Goal: Navigation & Orientation: Find specific page/section

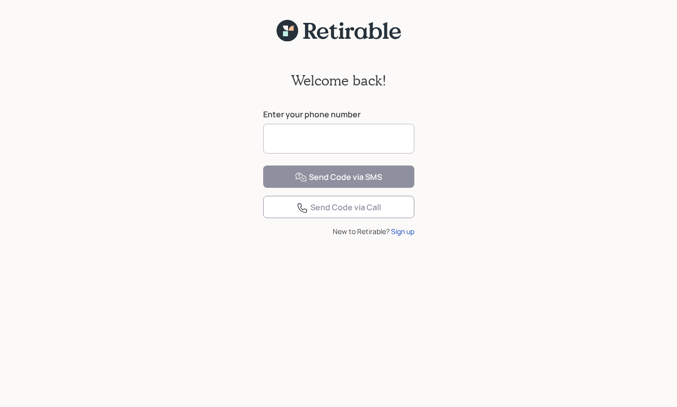
click at [312, 144] on input at bounding box center [338, 139] width 151 height 30
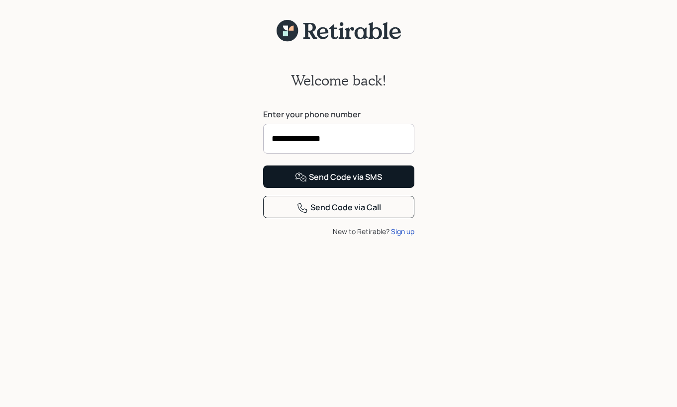
type input "**********"
click at [347, 184] on div "Send Code via SMS" at bounding box center [338, 178] width 87 height 12
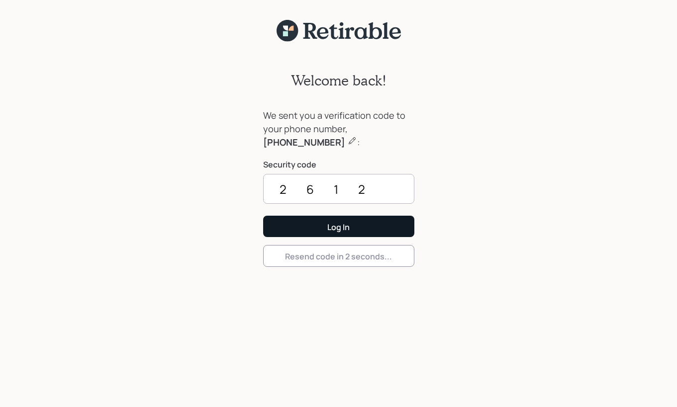
type input "2612"
click at [333, 226] on div "Log In" at bounding box center [338, 227] width 22 height 11
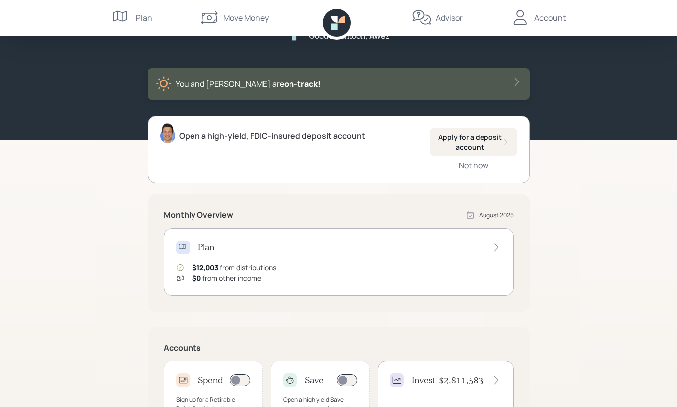
scroll to position [38, 0]
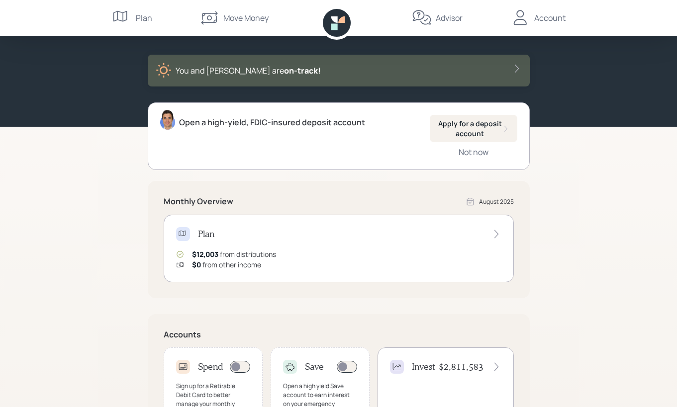
click at [488, 235] on div "Plan" at bounding box center [338, 234] width 325 height 14
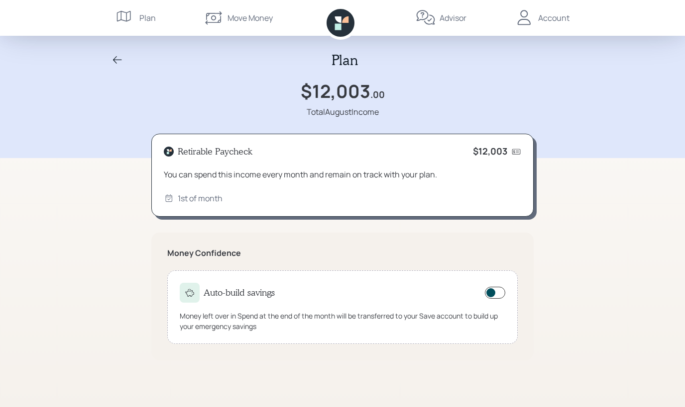
click at [117, 15] on icon at bounding box center [124, 16] width 14 height 11
click at [111, 60] on icon at bounding box center [117, 60] width 12 height 12
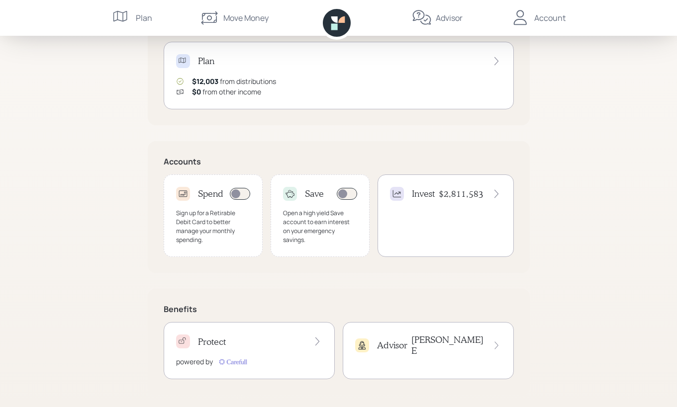
scroll to position [215, 0]
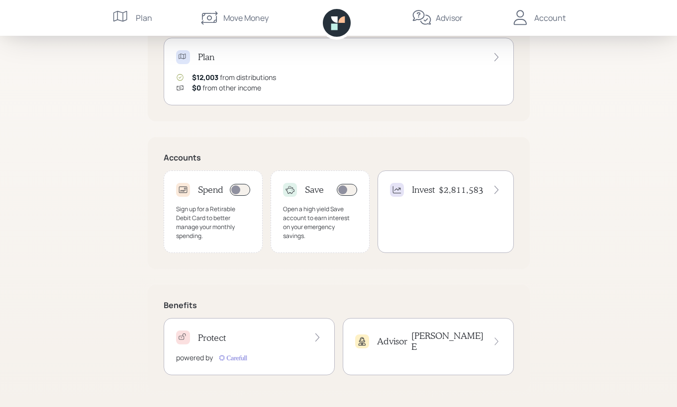
click at [469, 188] on h4 "$2,811,583" at bounding box center [461, 190] width 45 height 11
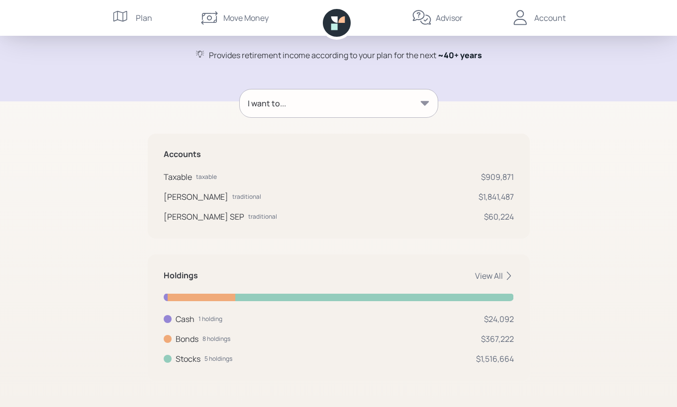
scroll to position [94, 0]
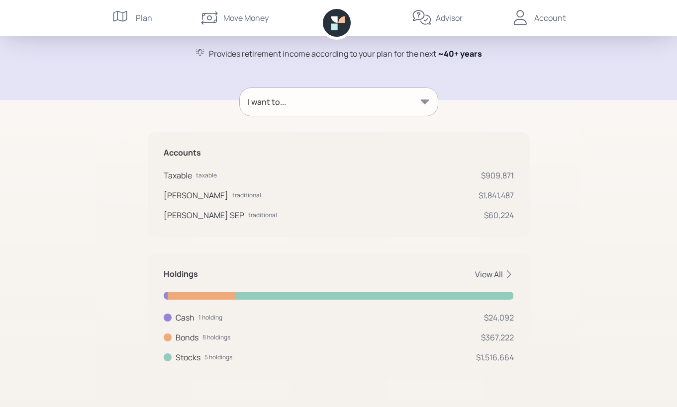
click at [491, 275] on div "View All" at bounding box center [494, 274] width 39 height 11
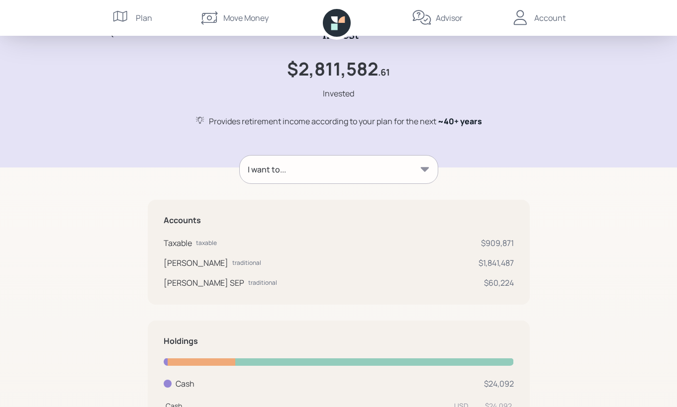
scroll to position [0, 0]
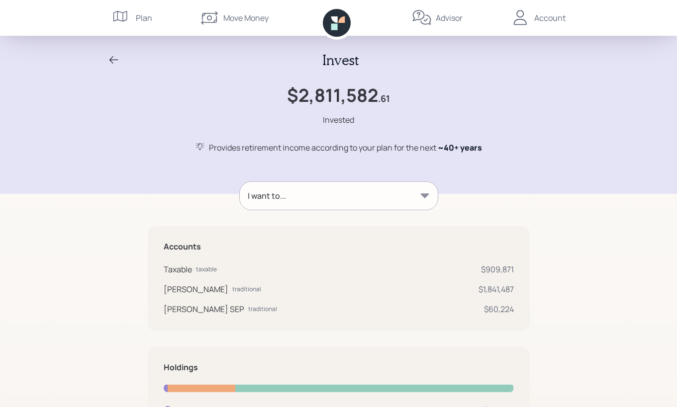
click at [538, 16] on div "Account" at bounding box center [549, 18] width 31 height 12
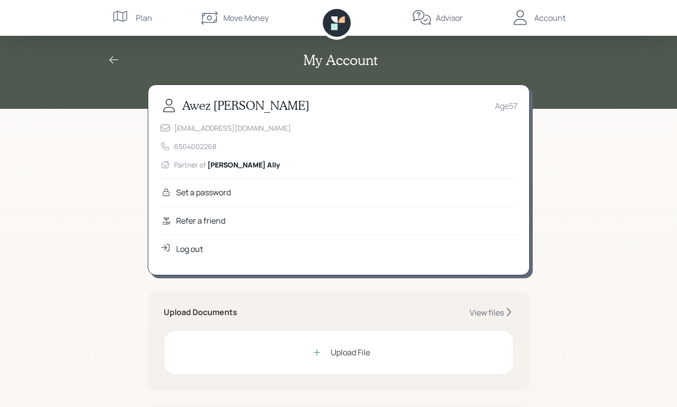
click at [443, 18] on div "Advisor" at bounding box center [449, 18] width 27 height 12
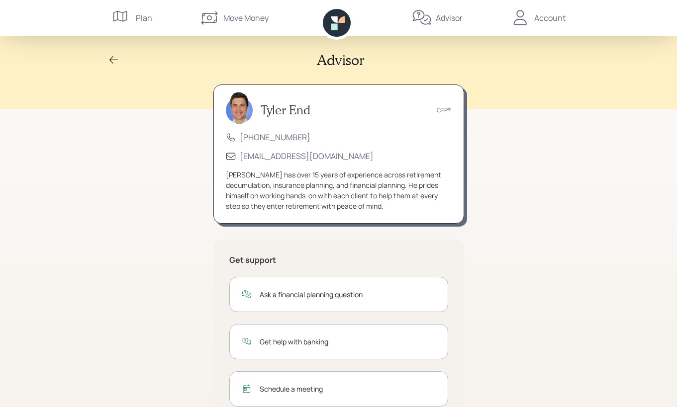
click at [544, 18] on div "Account" at bounding box center [549, 18] width 31 height 12
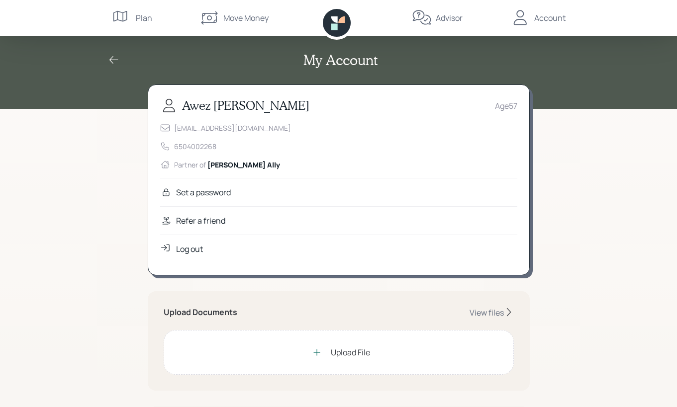
click at [422, 19] on icon at bounding box center [422, 18] width 20 height 20
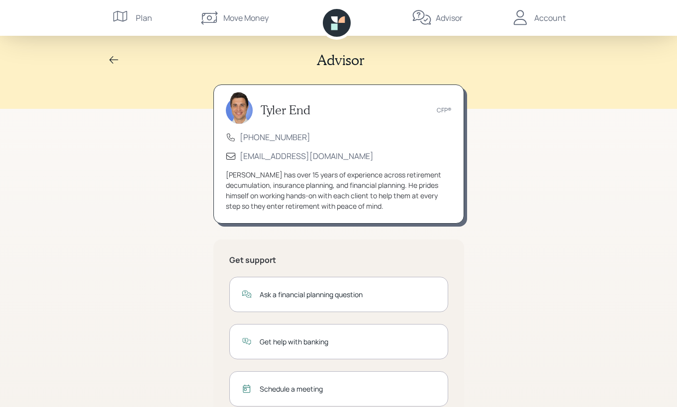
click at [332, 18] on icon at bounding box center [334, 19] width 6 height 6
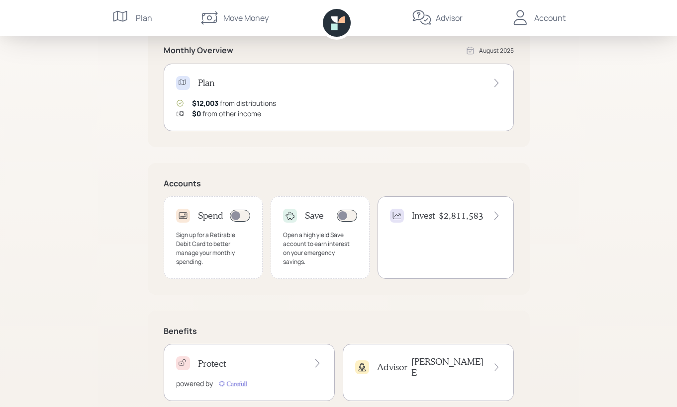
scroll to position [215, 0]
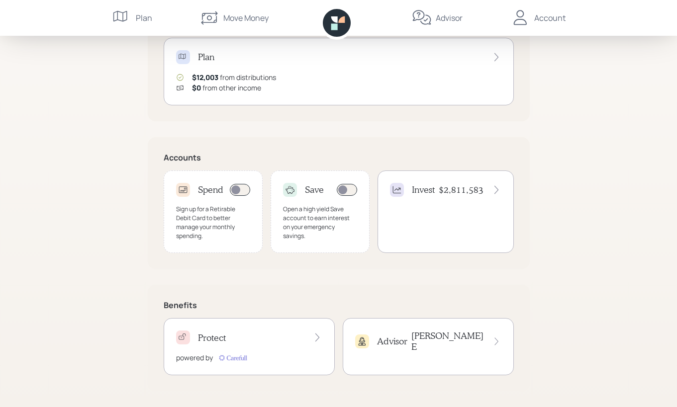
click at [440, 221] on div "Invest $2,811,583" at bounding box center [446, 212] width 136 height 83
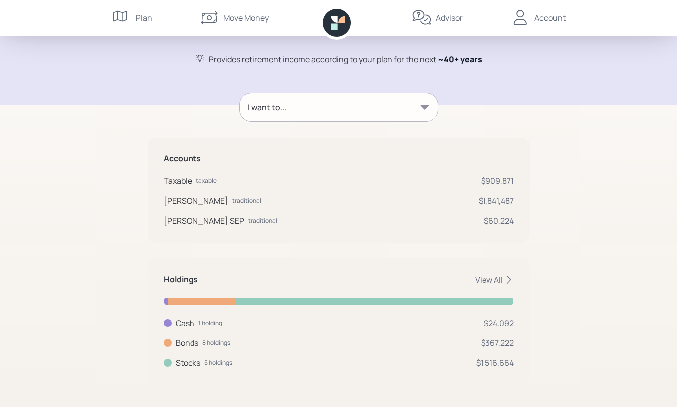
scroll to position [94, 0]
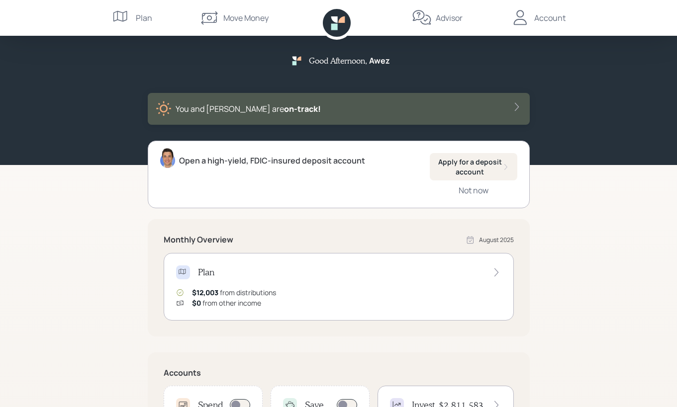
click at [123, 16] on icon at bounding box center [122, 18] width 20 height 20
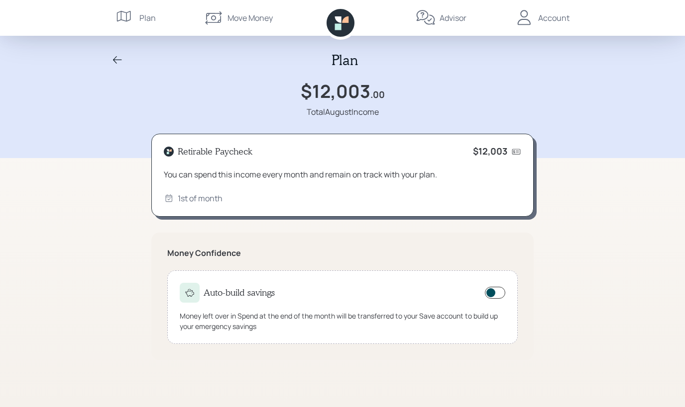
click at [504, 154] on h4 "$12,003" at bounding box center [490, 151] width 34 height 11
click at [190, 166] on div "Retirable Paycheck $12,003 You can spend this income every month and remain on …" at bounding box center [342, 176] width 382 height 84
click at [190, 196] on div "1st of month" at bounding box center [200, 199] width 45 height 12
click at [209, 306] on div "Auto-build savings Money left over in Spend at the end of the month will be tra…" at bounding box center [342, 308] width 350 height 74
click at [431, 298] on div "Auto-build savings" at bounding box center [342, 293] width 325 height 20
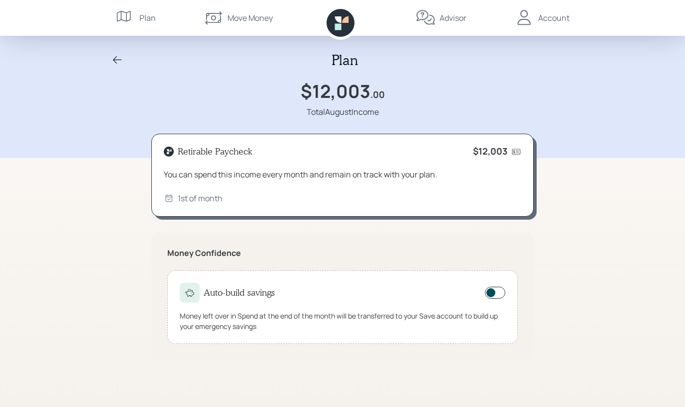
click at [121, 18] on icon at bounding box center [124, 16] width 14 height 11
click at [227, 19] on div "Move Money" at bounding box center [249, 18] width 45 height 12
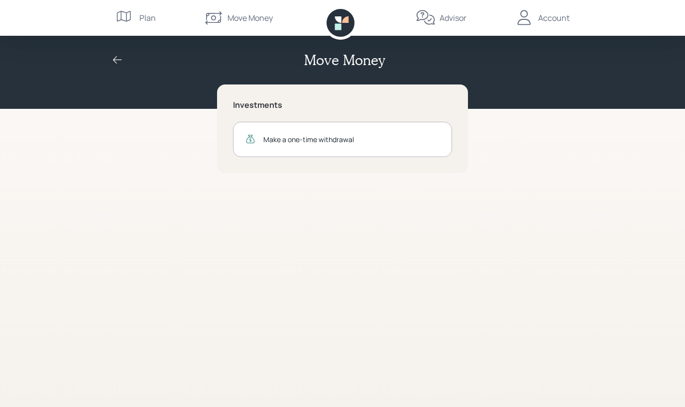
click at [340, 25] on icon at bounding box center [338, 26] width 6 height 6
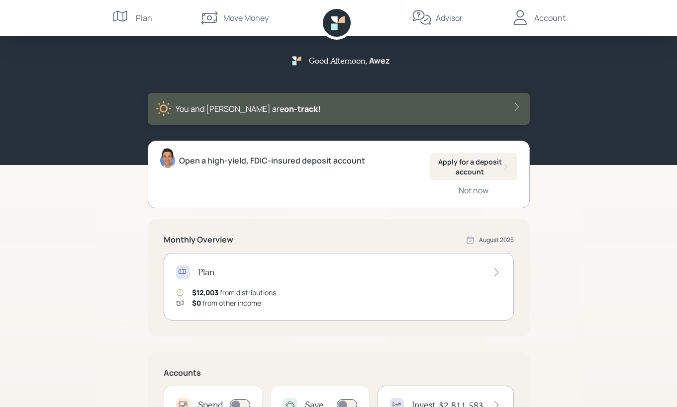
click at [456, 19] on div "Advisor" at bounding box center [449, 18] width 27 height 12
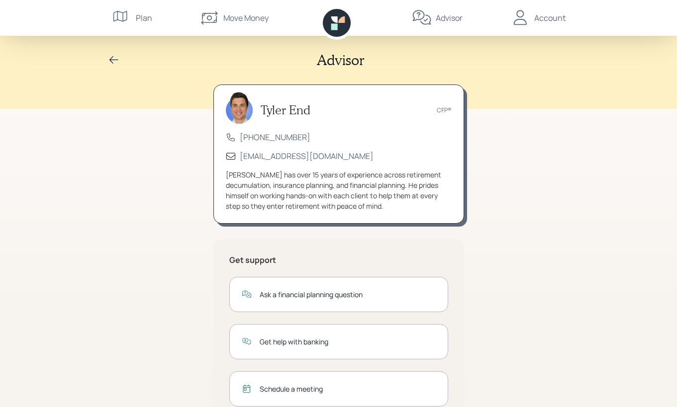
click at [528, 15] on icon at bounding box center [520, 18] width 20 height 20
